Goal: Information Seeking & Learning: Learn about a topic

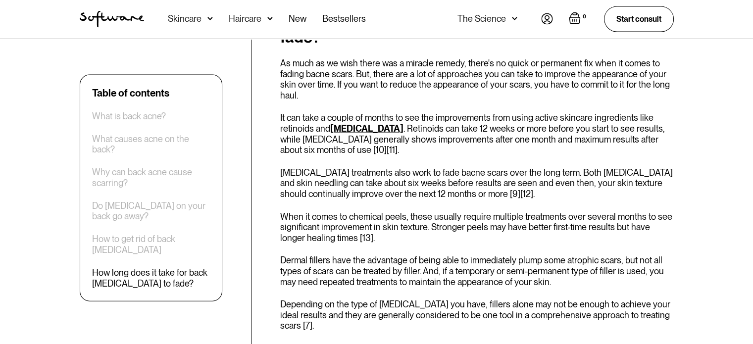
scroll to position [2057, 0]
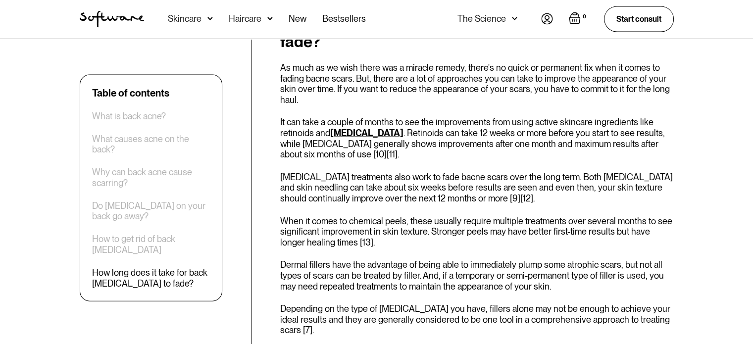
click at [348, 128] on link "[MEDICAL_DATA]" at bounding box center [366, 133] width 73 height 10
